Goal: Information Seeking & Learning: Learn about a topic

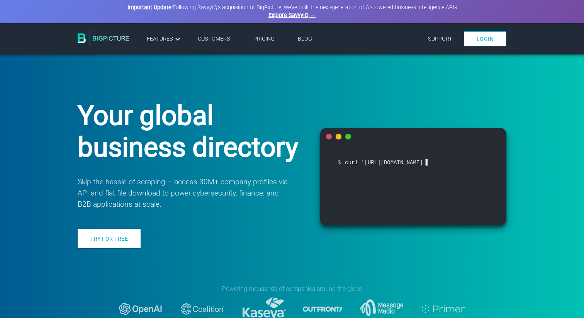
click at [265, 38] on link "Pricing" at bounding box center [263, 39] width 21 height 7
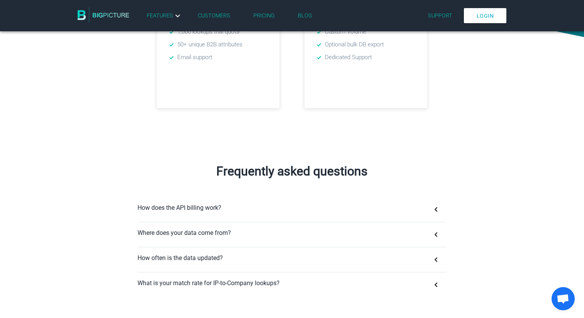
scroll to position [381, 0]
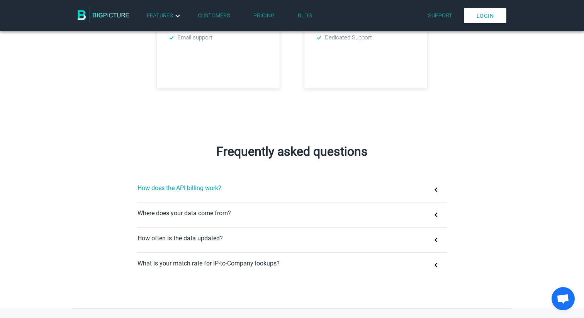
click at [283, 197] on button "How does the API billing work?" at bounding box center [292, 189] width 309 height 25
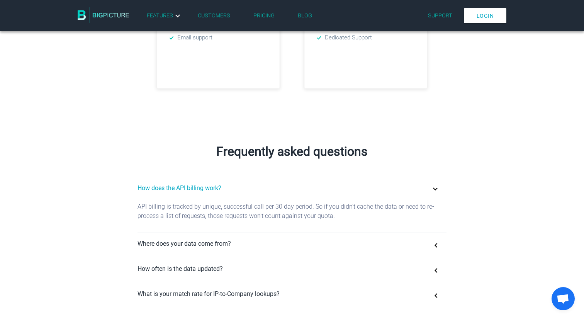
click at [296, 191] on button "How does the API billing work?" at bounding box center [292, 189] width 309 height 25
click at [276, 250] on button "Where does your data come from?" at bounding box center [292, 245] width 309 height 25
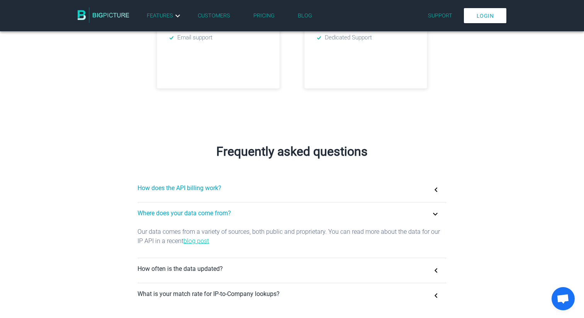
click at [213, 184] on button "How does the API billing work?" at bounding box center [292, 189] width 309 height 25
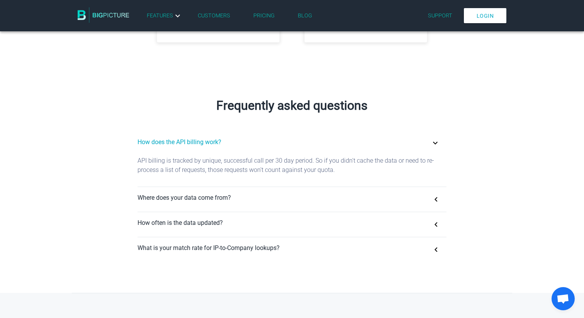
scroll to position [453, 0]
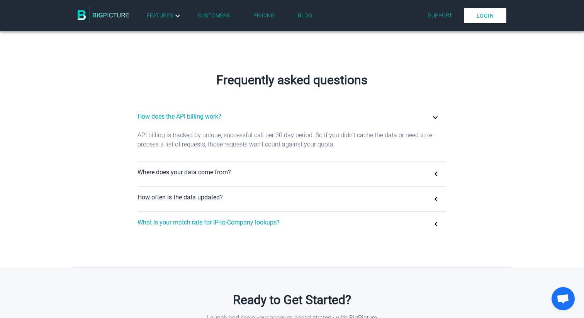
click at [273, 220] on button "What is your match rate for IP-to-Company lookups?" at bounding box center [292, 224] width 309 height 25
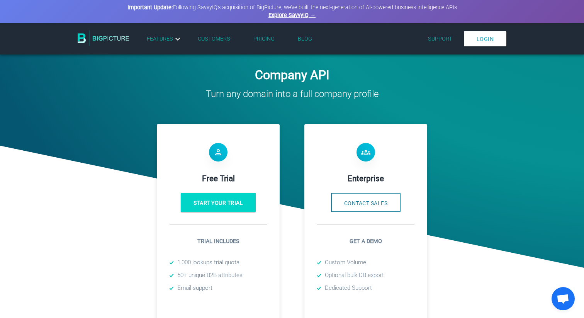
scroll to position [0, 0]
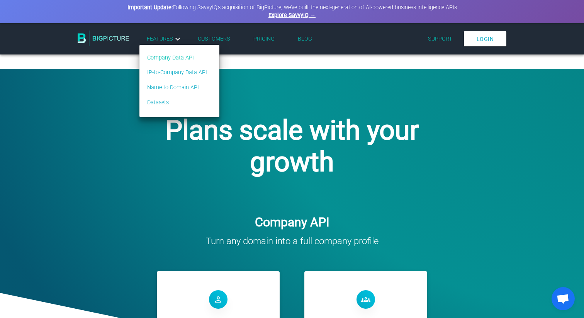
click at [169, 57] on link "Company Data API" at bounding box center [177, 58] width 60 height 8
